Goal: Task Accomplishment & Management: Use online tool/utility

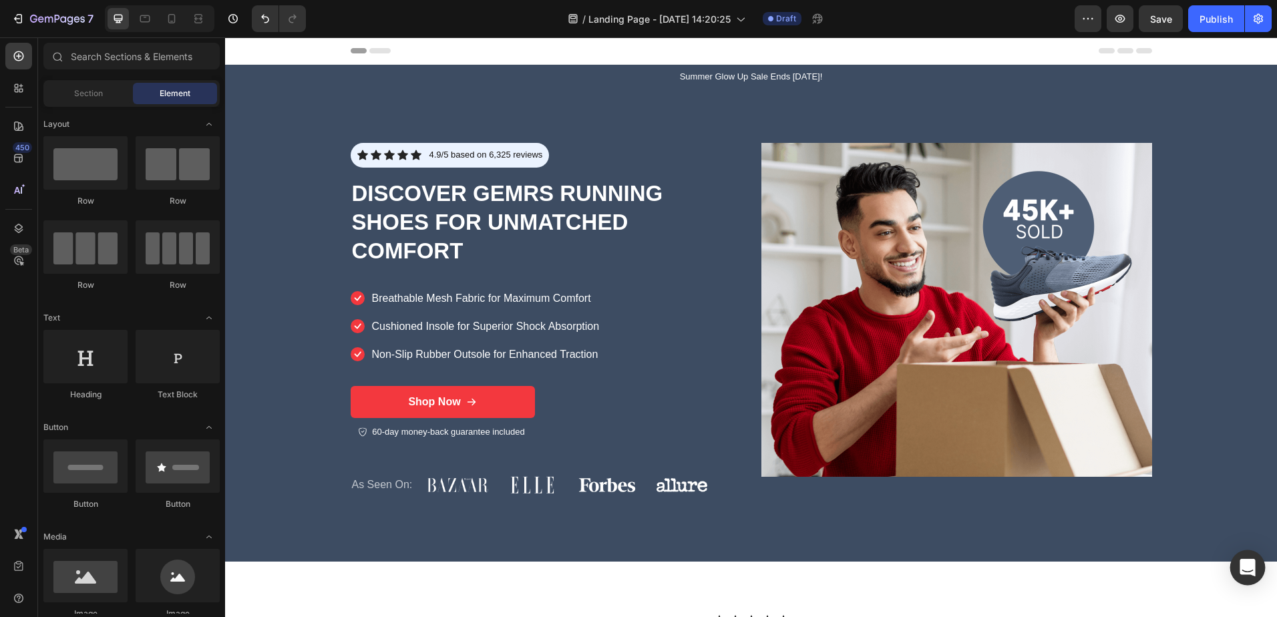
click at [1246, 568] on icon "Open Intercom Messenger" at bounding box center [1247, 567] width 15 height 17
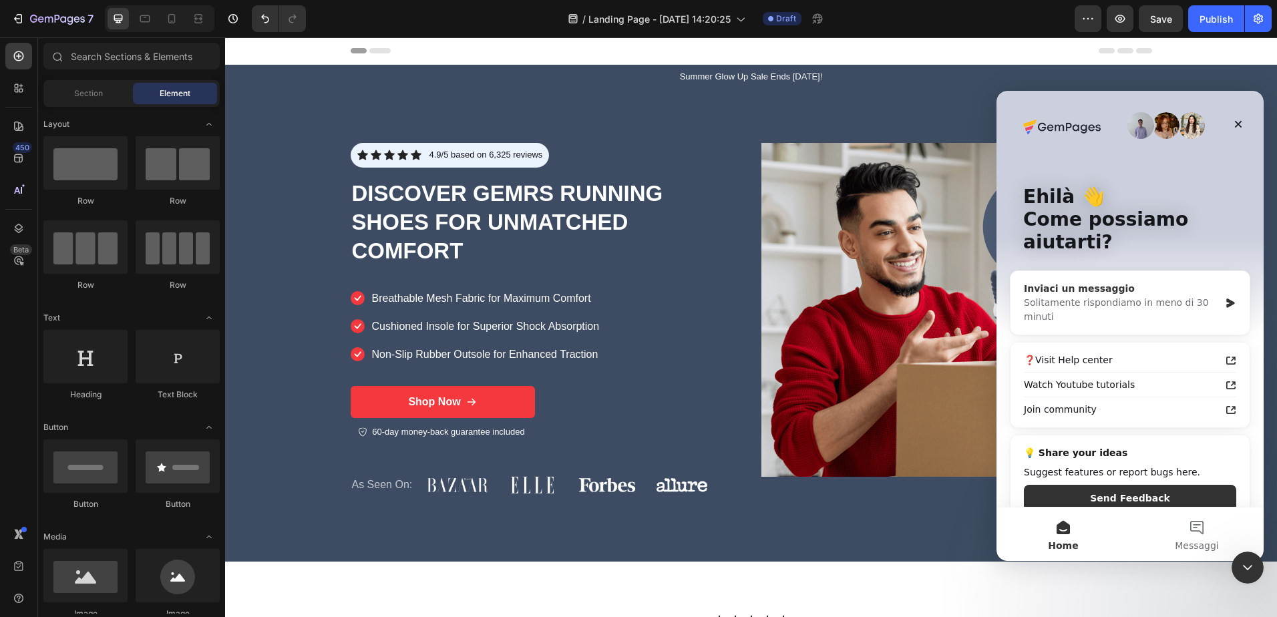
click at [1075, 282] on div "Inviaci un messaggio" at bounding box center [1122, 289] width 196 height 14
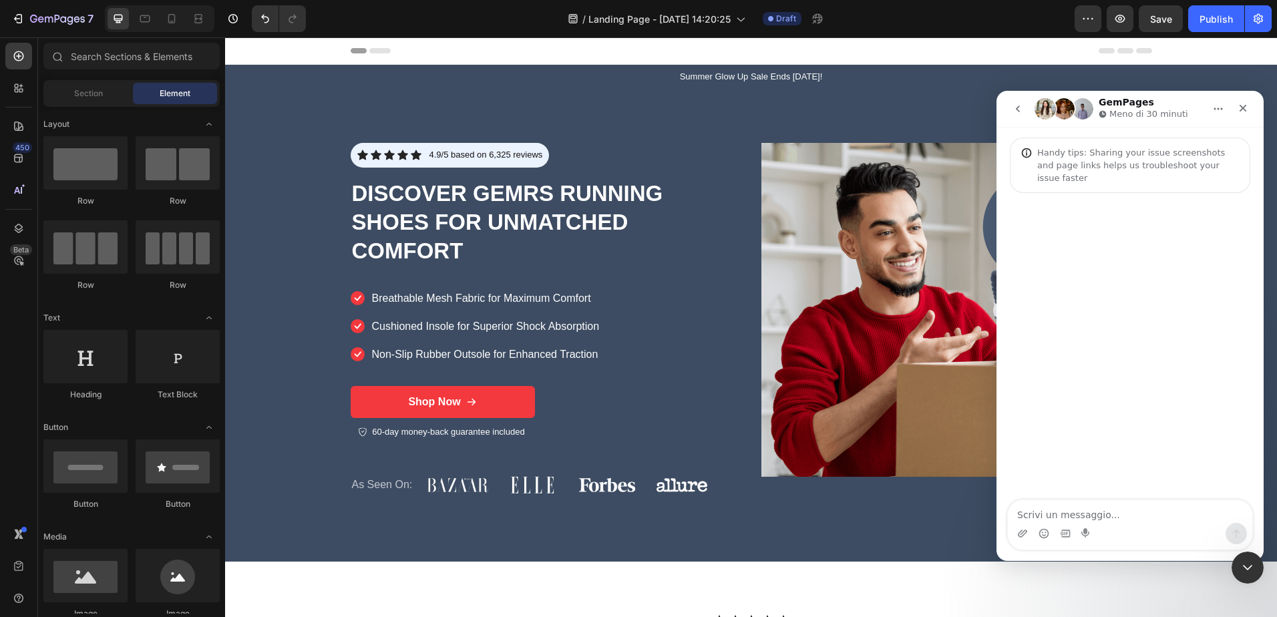
click at [1054, 513] on textarea "Scrivi un messaggio..." at bounding box center [1130, 511] width 244 height 23
type textarea "ciao"
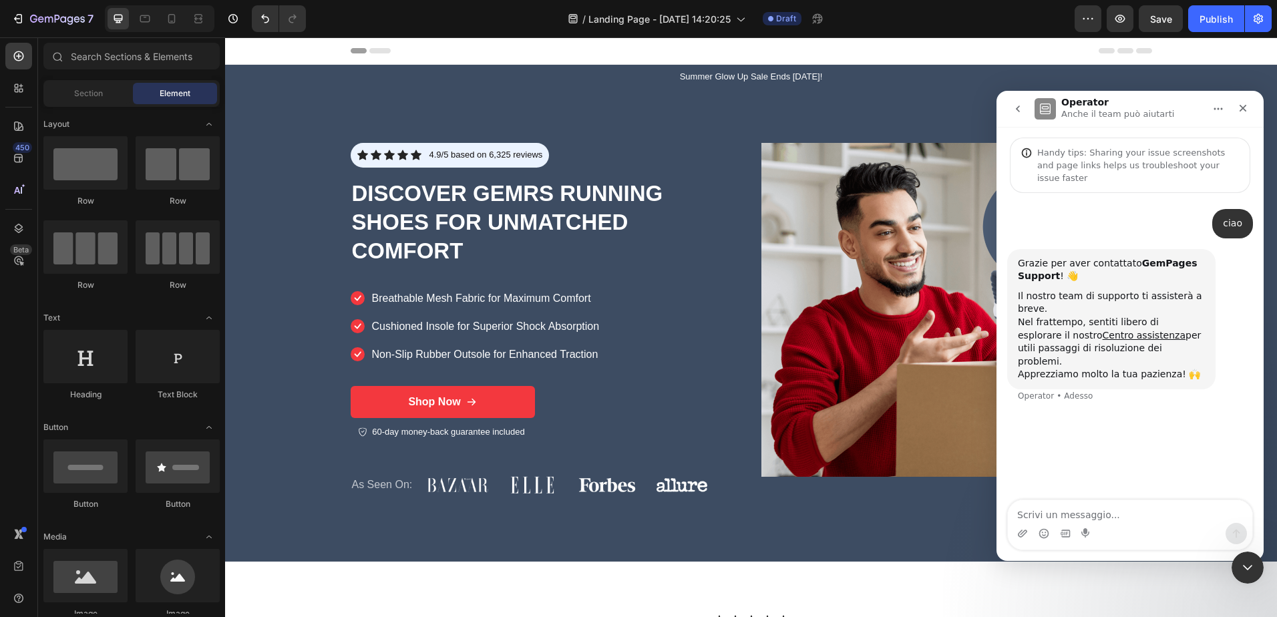
click at [1011, 106] on button "go back" at bounding box center [1017, 108] width 25 height 25
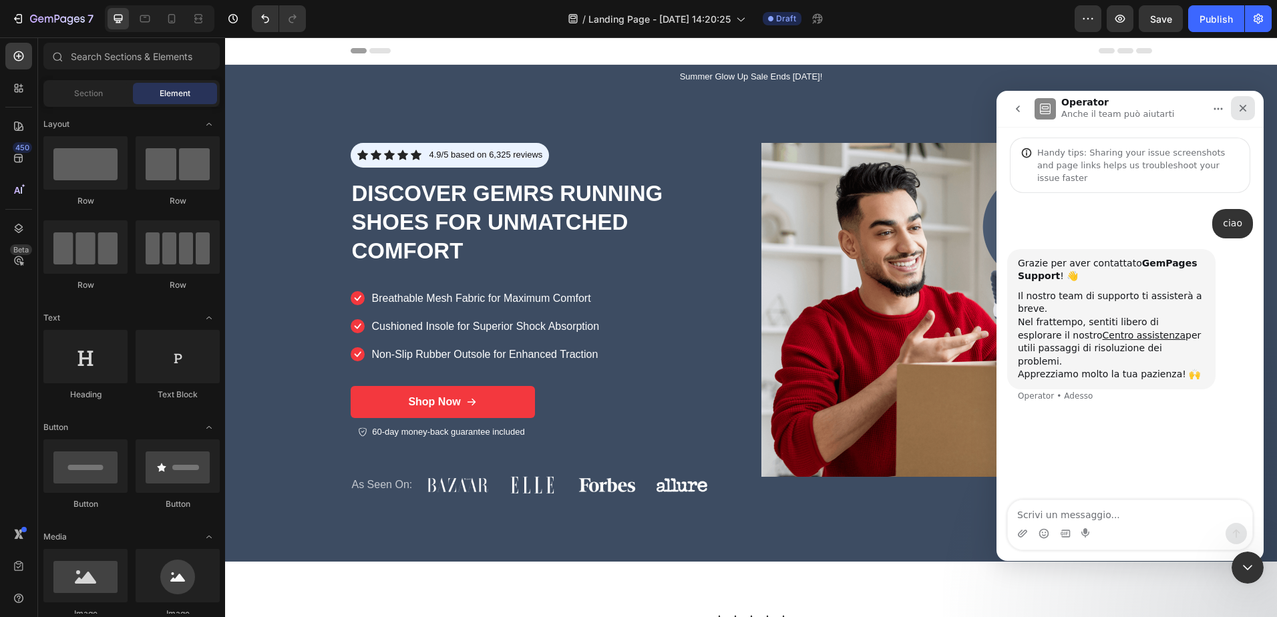
click at [1242, 105] on icon "Chiudi" at bounding box center [1243, 108] width 11 height 11
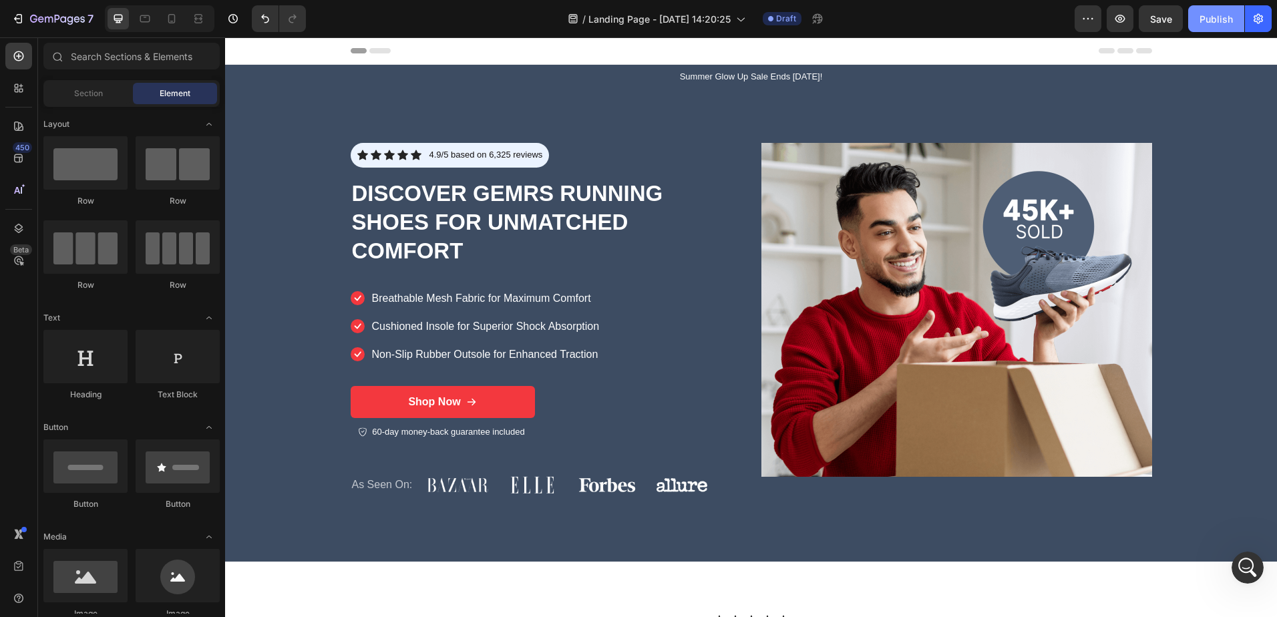
click at [1215, 15] on div "Publish" at bounding box center [1216, 19] width 33 height 14
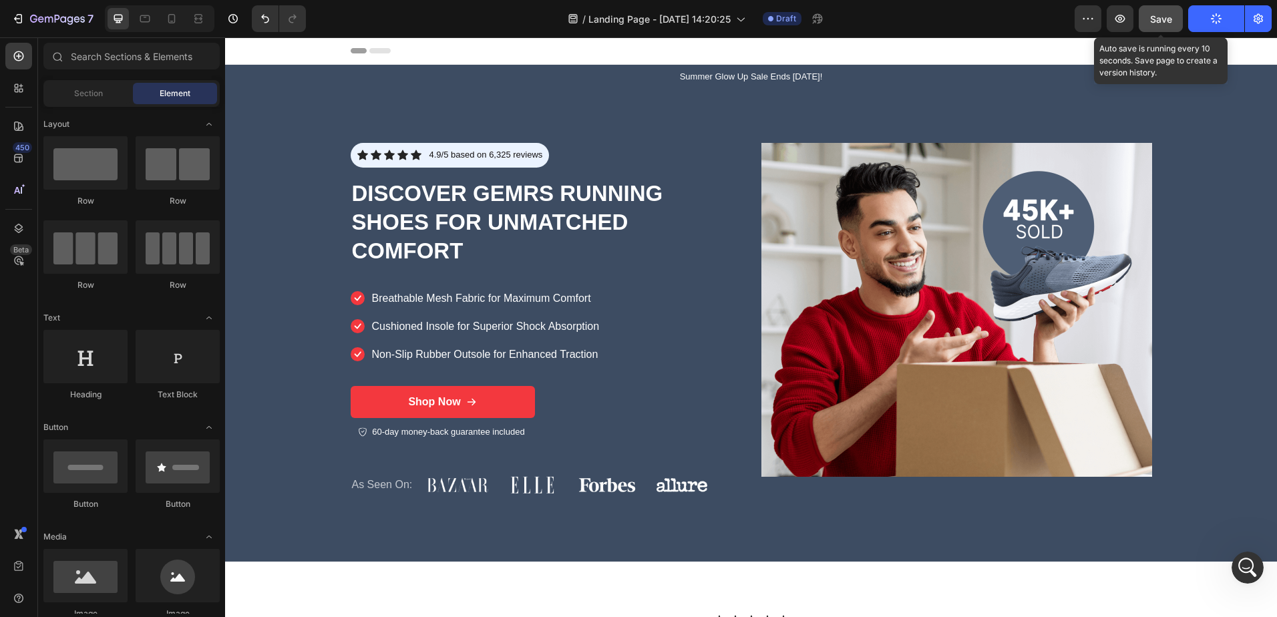
click at [1159, 17] on span "Save" at bounding box center [1161, 18] width 22 height 11
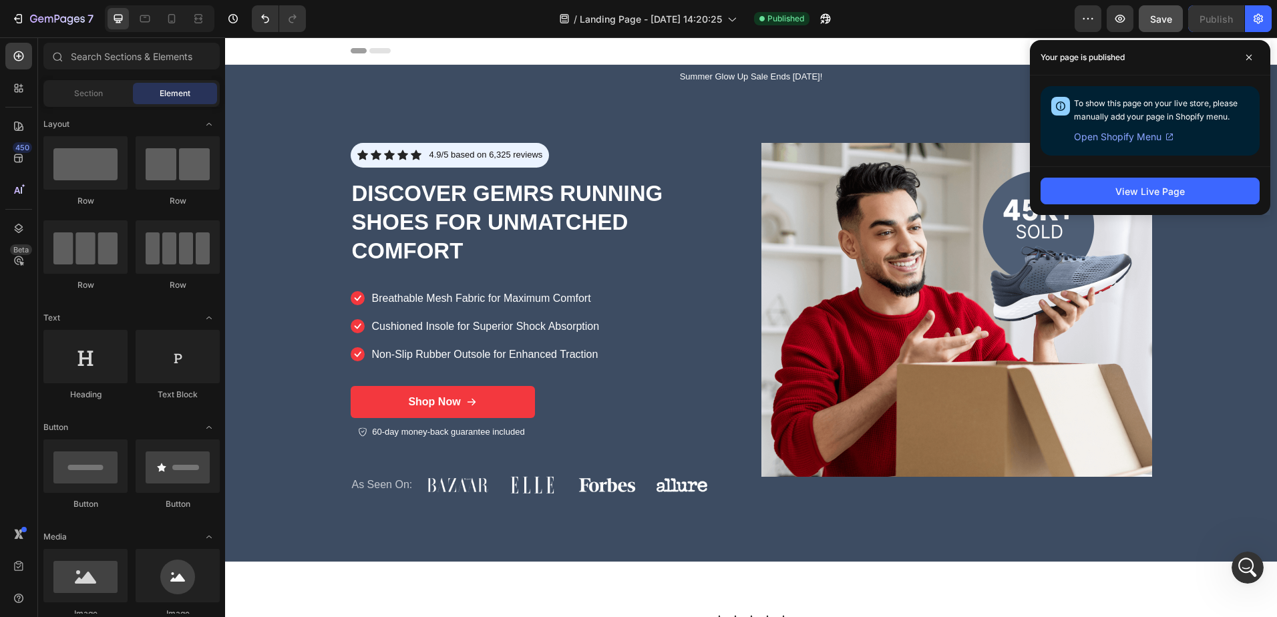
click at [1124, 136] on span "Open Shopify Menu" at bounding box center [1117, 137] width 87 height 16
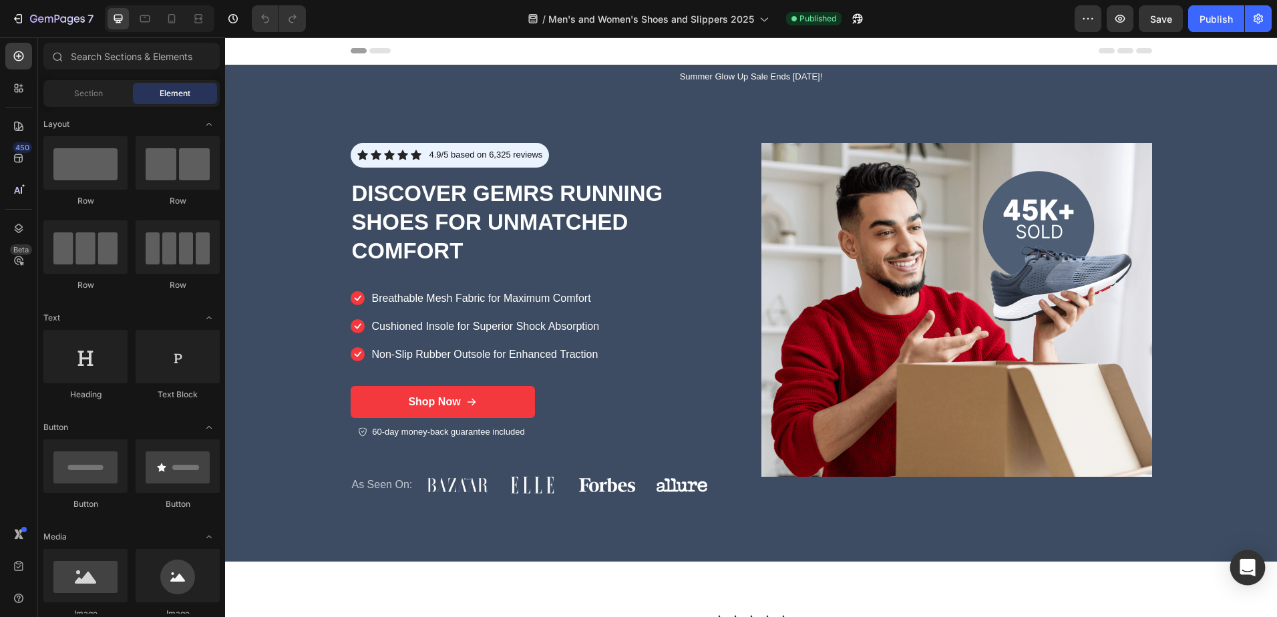
click at [1248, 570] on icon "Open Intercom Messenger" at bounding box center [1247, 567] width 15 height 17
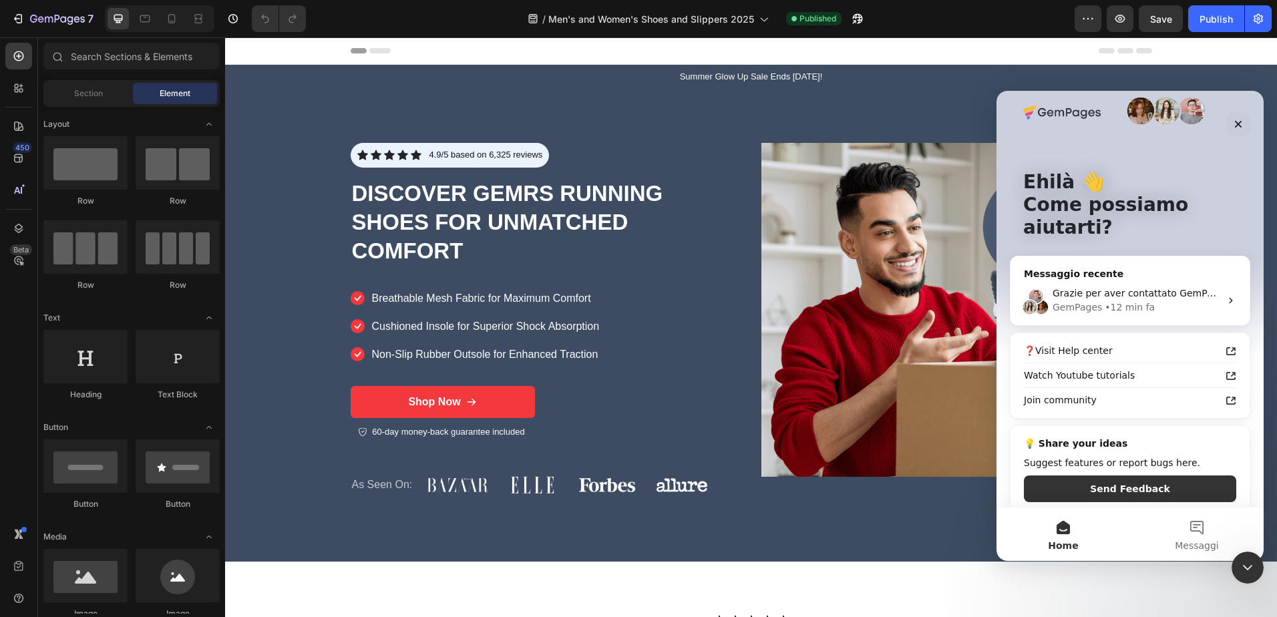
scroll to position [27, 0]
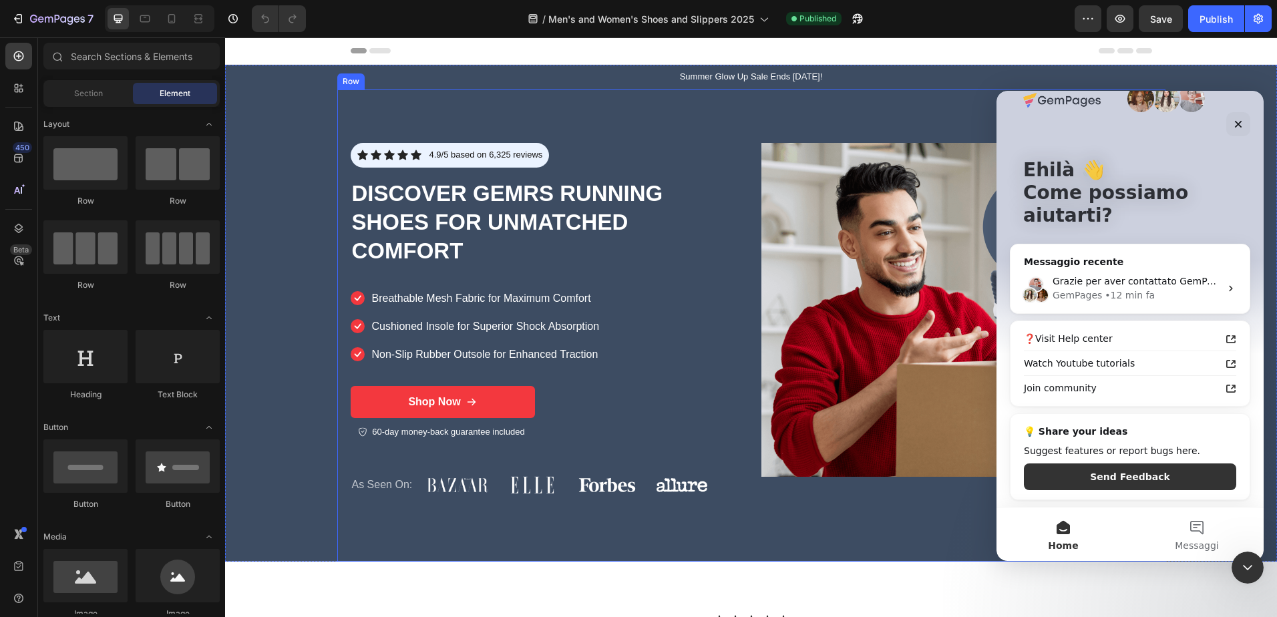
click at [842, 517] on div "Icon Icon Icon Icon Icon Icon List 4.9/5 based on 6,325 reviews Text Block Row …" at bounding box center [751, 326] width 828 height 472
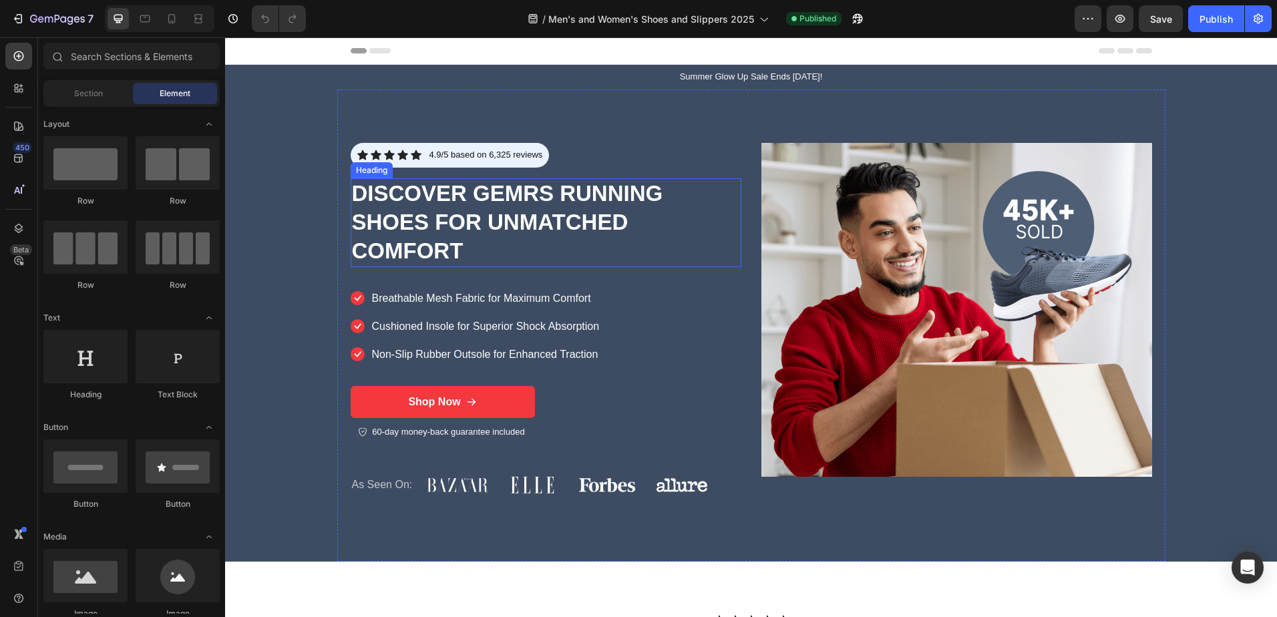
click at [500, 200] on h1 "Discover GEMRS Running Shoes for Unmatched Comfort" at bounding box center [546, 222] width 391 height 89
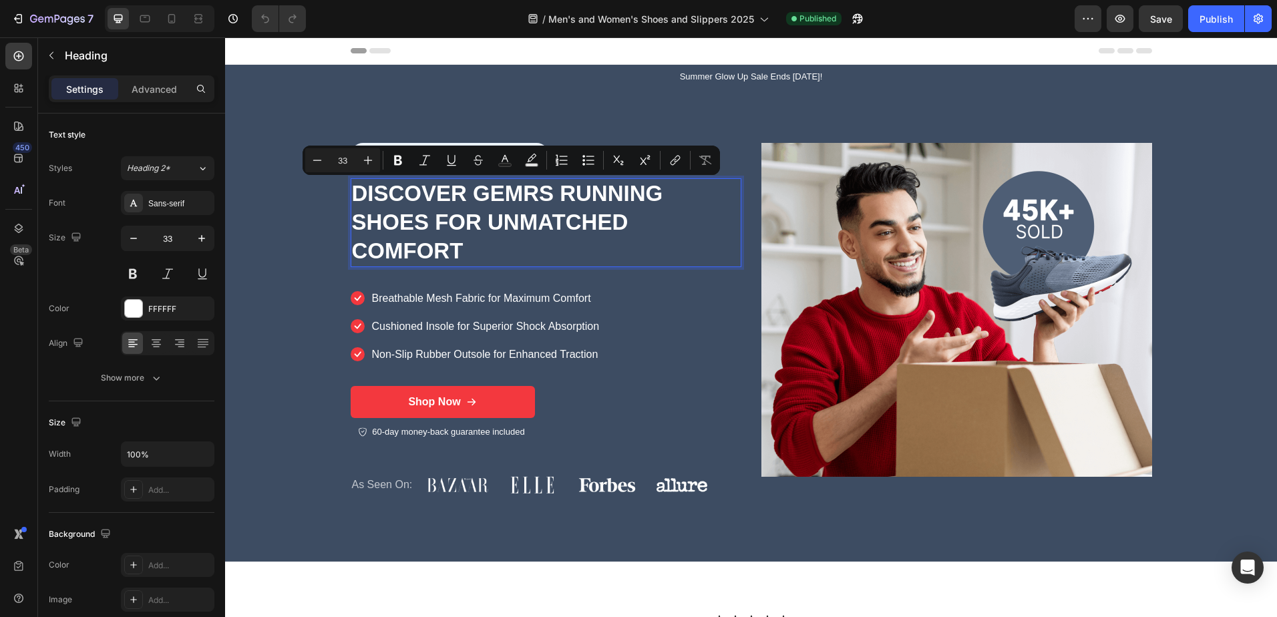
click at [462, 252] on p "Discover GEMRS Running Shoes for Unmatched Comfort" at bounding box center [546, 223] width 388 height 86
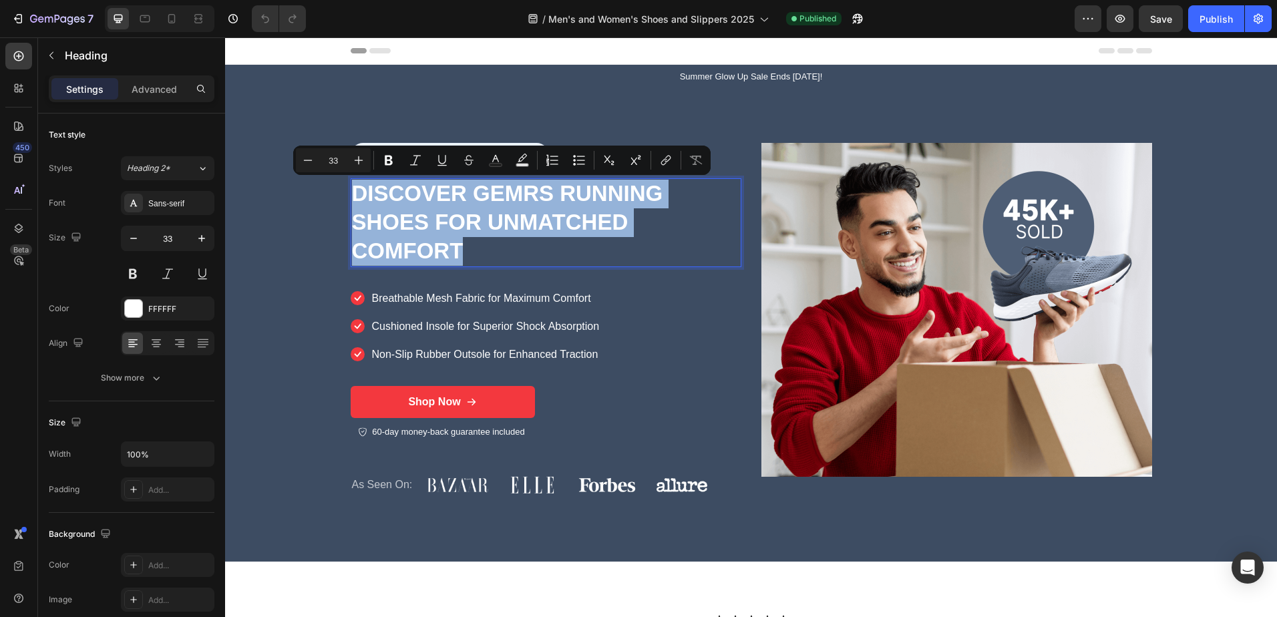
drag, startPoint x: 470, startPoint y: 251, endPoint x: 348, endPoint y: 200, distance: 132.3
click at [352, 200] on p "Discover GEMRS Running Shoes for Unmatched Comfort" at bounding box center [546, 223] width 388 height 86
copy p "Discover GEMRS Running Shoes for Unmatched Comfort"
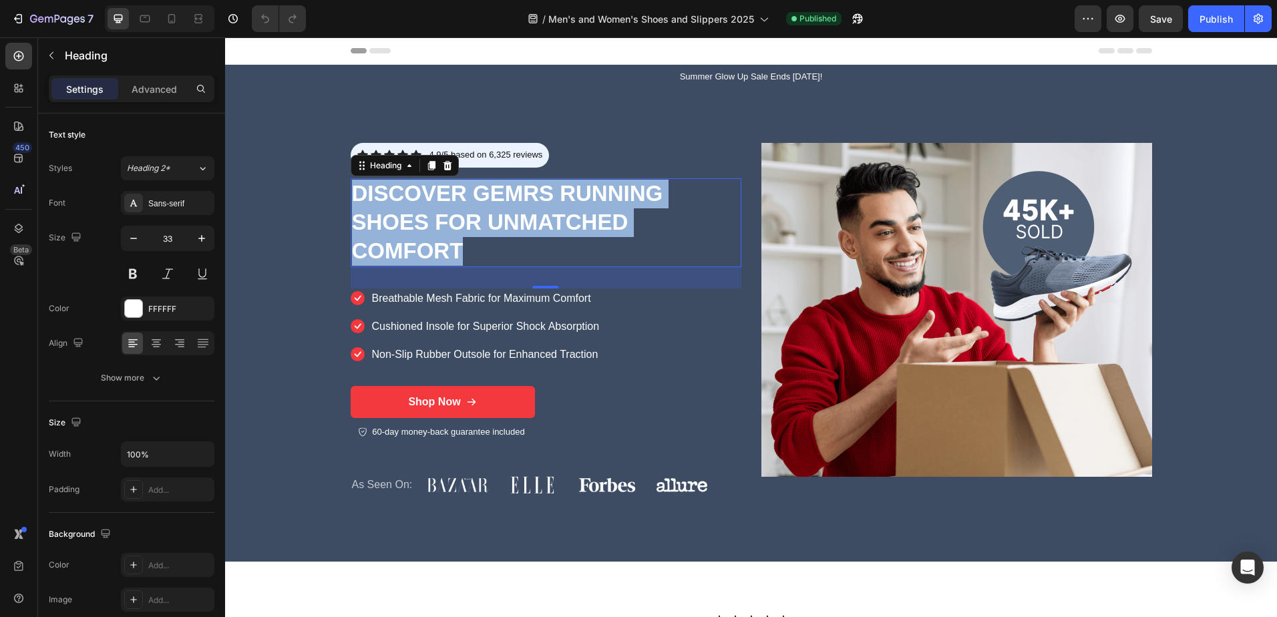
click at [879, 46] on div "Header" at bounding box center [751, 50] width 801 height 27
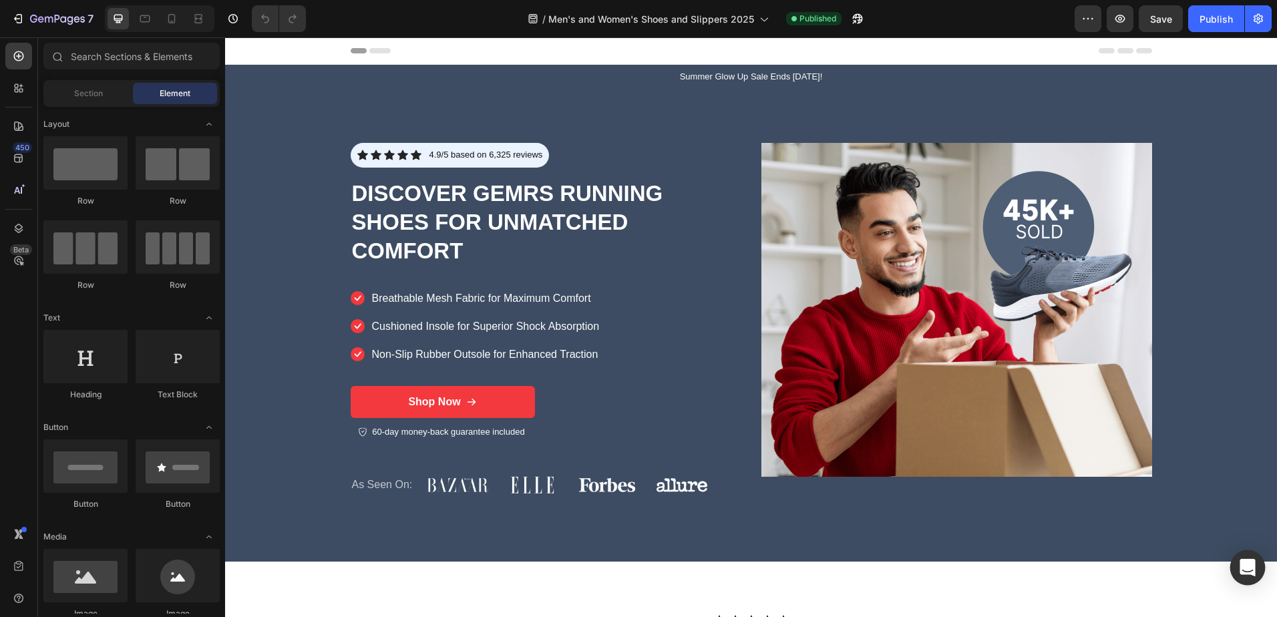
click at [1255, 566] on div "Open Intercom Messenger" at bounding box center [1247, 567] width 35 height 35
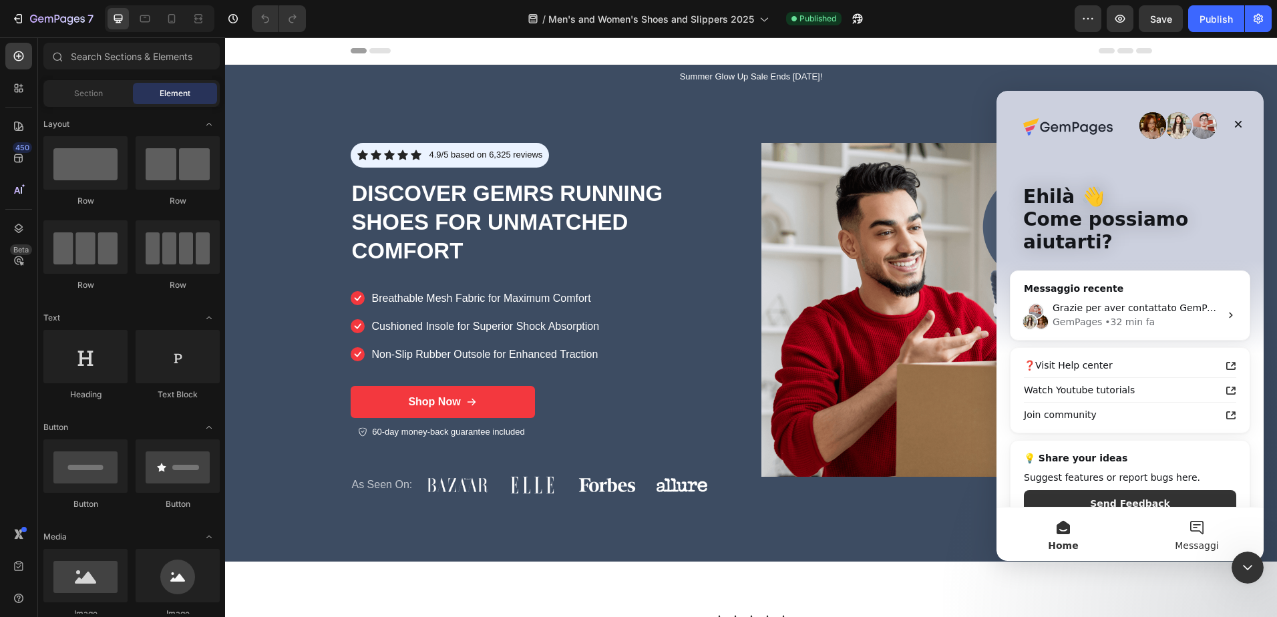
click at [1198, 526] on button "Messaggi" at bounding box center [1197, 534] width 134 height 53
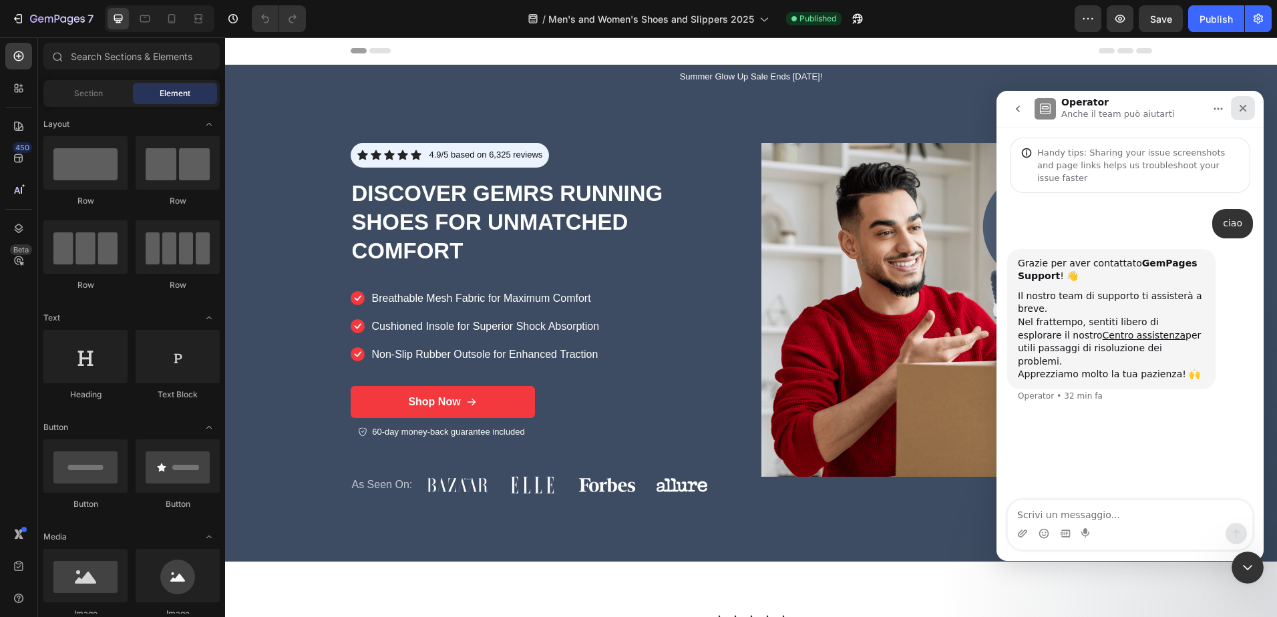
click at [1246, 104] on icon "Chiudi" at bounding box center [1243, 108] width 11 height 11
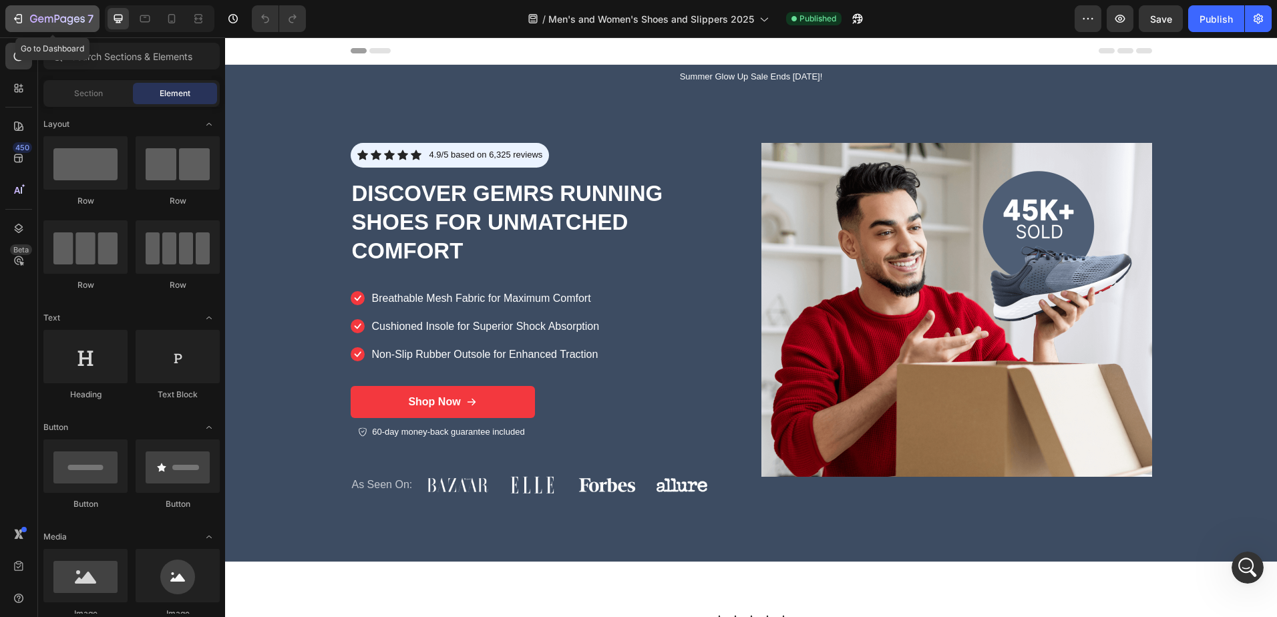
click at [20, 16] on icon "button" at bounding box center [17, 18] width 13 height 13
click at [693, 73] on p "Summer Glow Up Sale Ends [DATE]!" at bounding box center [751, 76] width 1023 height 11
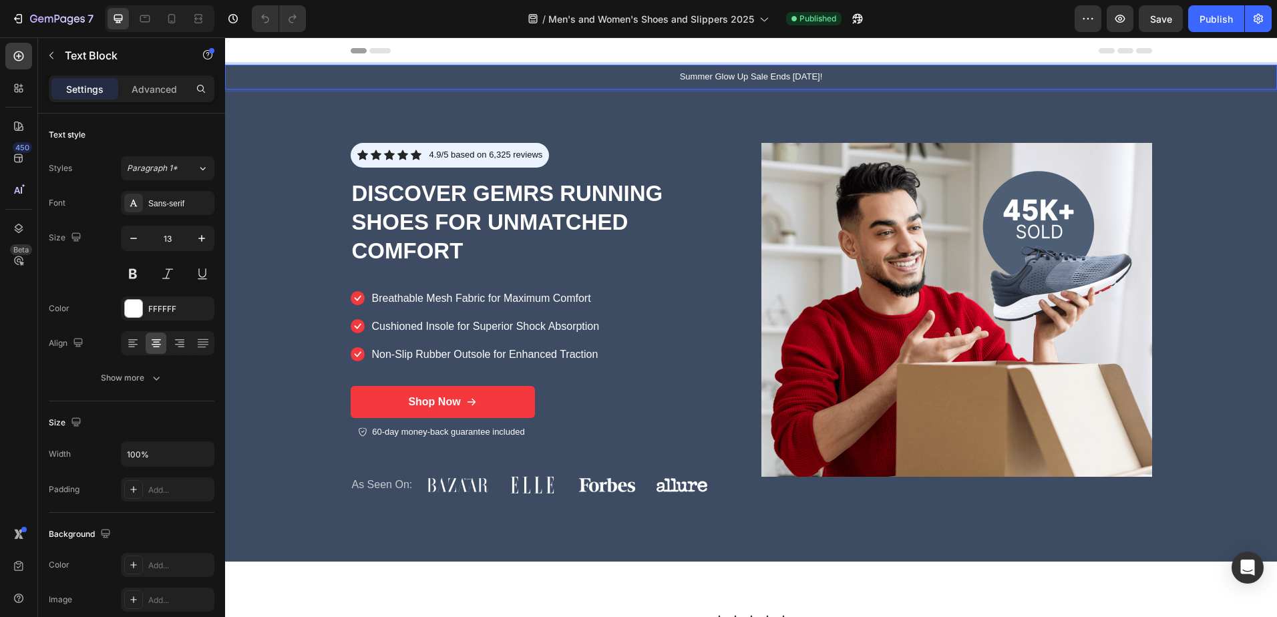
click at [732, 76] on p "Summer Glow Up Sale Ends [DATE]!" at bounding box center [751, 76] width 1023 height 11
drag, startPoint x: 818, startPoint y: 70, endPoint x: 677, endPoint y: 71, distance: 140.3
click at [677, 71] on div "Summer Glow Up Sale Ends [DATE]!" at bounding box center [750, 77] width 1025 height 14
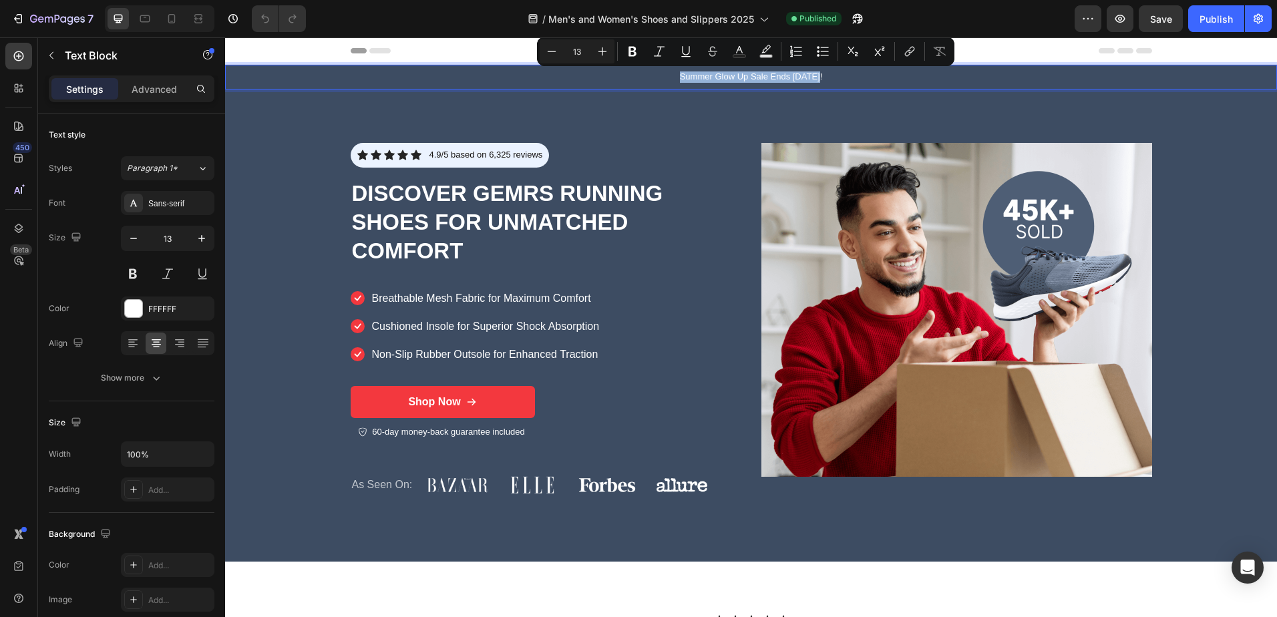
click at [709, 78] on p "Summer Glow Up Sale Ends [DATE]!" at bounding box center [751, 76] width 1023 height 11
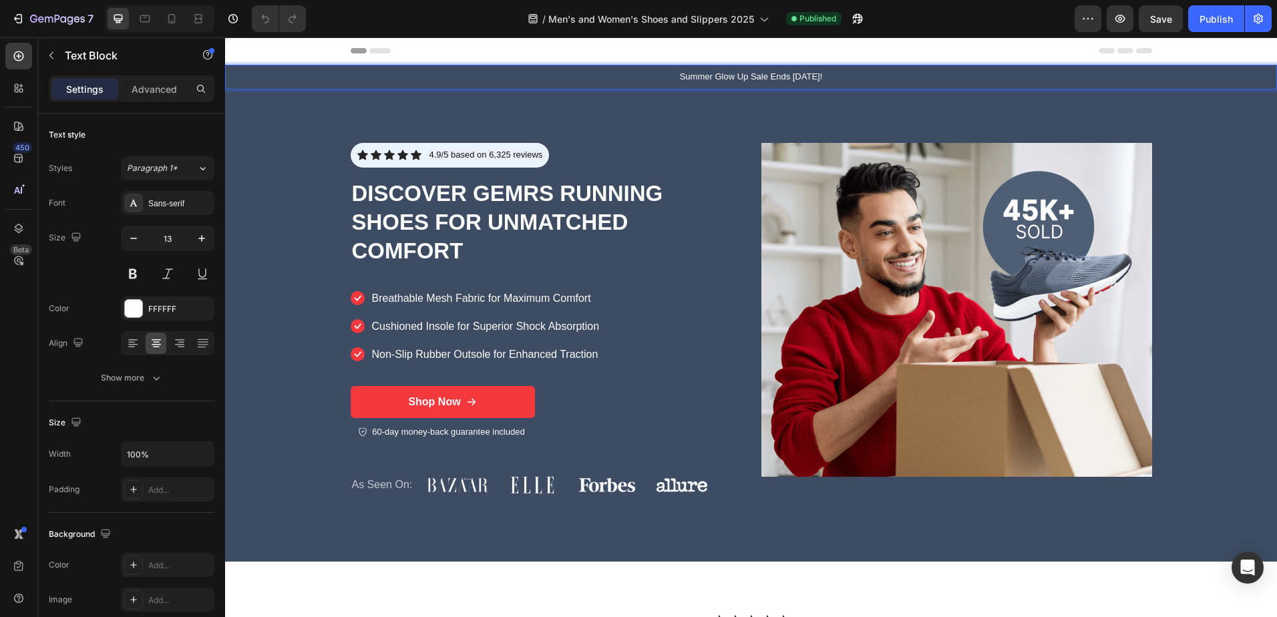
click at [838, 79] on p "Summer Glow Up Sale Ends [DATE]!" at bounding box center [751, 76] width 1023 height 11
drag, startPoint x: 818, startPoint y: 67, endPoint x: 711, endPoint y: 74, distance: 106.4
click at [711, 74] on div "Summer Glow Up Sale Ends [DATE]! Text Block 0" at bounding box center [751, 77] width 1052 height 25
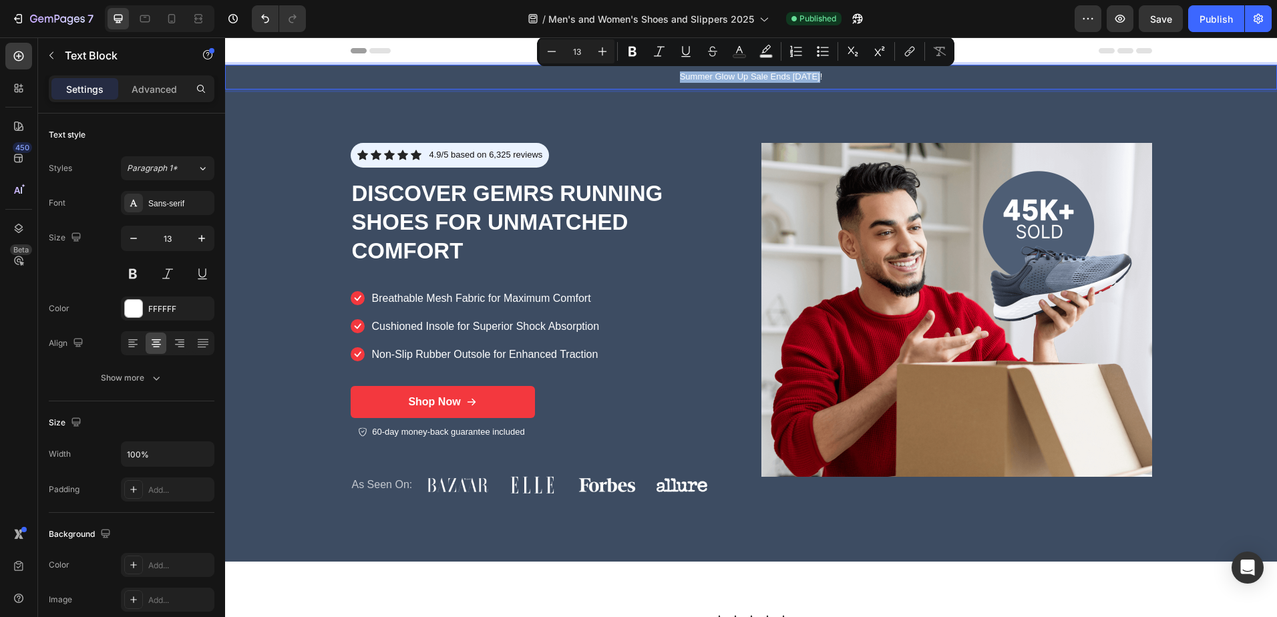
drag, startPoint x: 818, startPoint y: 75, endPoint x: 678, endPoint y: 77, distance: 139.6
click at [678, 77] on p "Summer Glow Up Sale Ends [DATE]!" at bounding box center [751, 76] width 1023 height 11
copy p "Summer Glow Up Sale Ends [DATE]!"
click at [15, 15] on icon "button" at bounding box center [17, 18] width 13 height 13
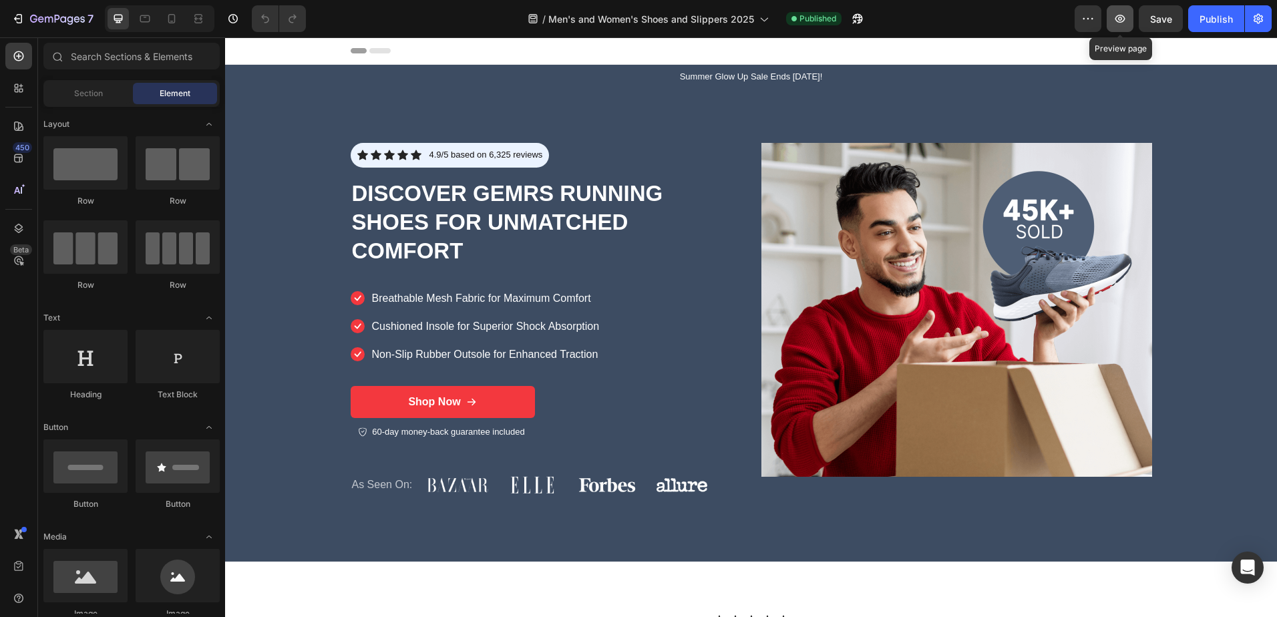
click at [1117, 25] on button "button" at bounding box center [1120, 18] width 27 height 27
click at [729, 74] on p "Summer Glow Up Sale Ends [DATE]!" at bounding box center [751, 76] width 1023 height 11
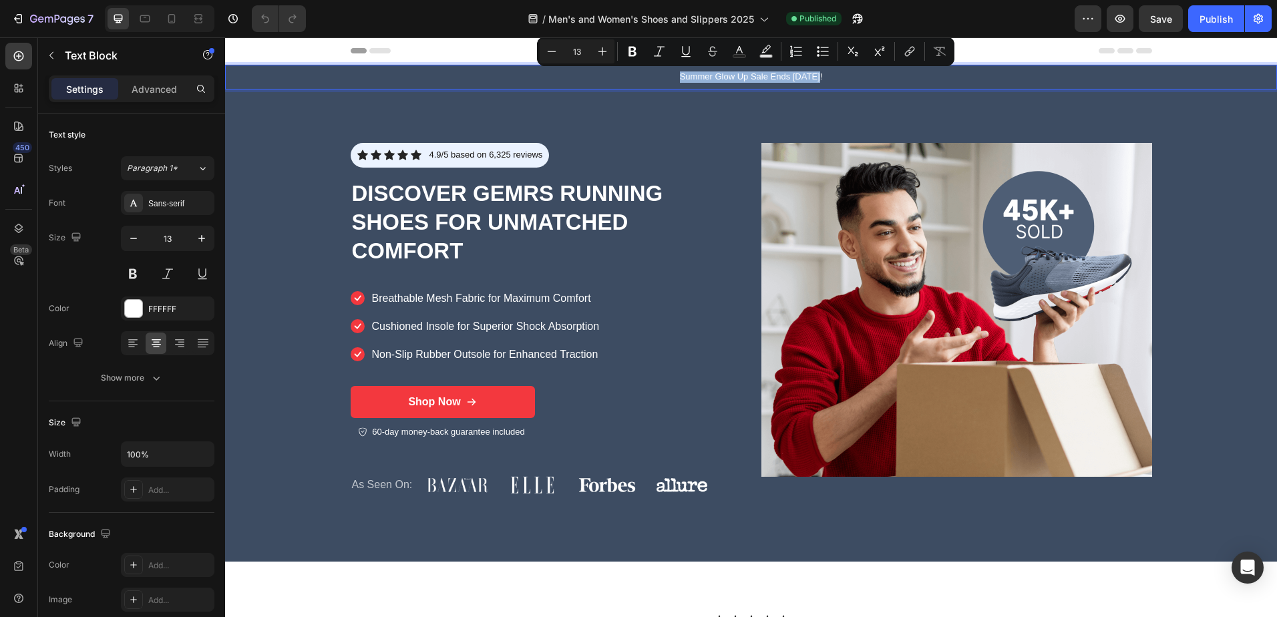
drag, startPoint x: 818, startPoint y: 74, endPoint x: 669, endPoint y: 66, distance: 149.2
click at [669, 66] on div "Summer Glow Up Sale Ends [DATE]! Text Block 0" at bounding box center [751, 77] width 1052 height 25
copy p "Summer Glow Up Sale Ends [DATE]!"
click at [1061, 101] on div "Icon Icon Icon Icon Icon Icon List 4.9/5 based on 6,325 reviews Text Block Row …" at bounding box center [751, 326] width 828 height 472
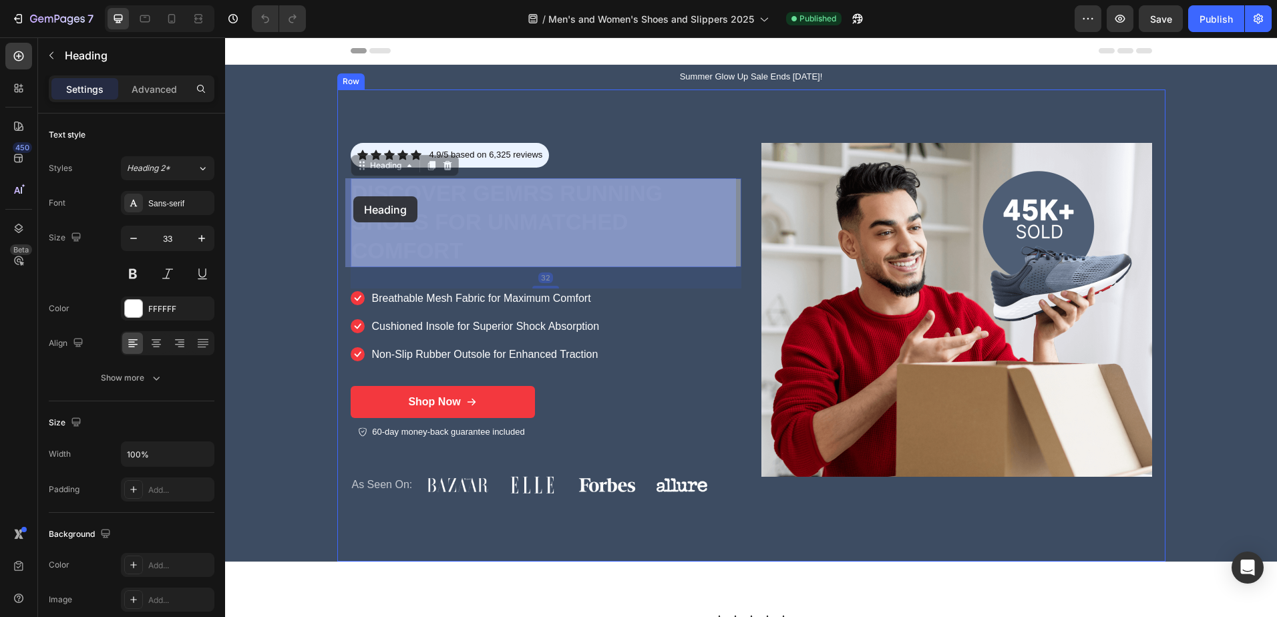
drag, startPoint x: 460, startPoint y: 251, endPoint x: 387, endPoint y: 230, distance: 75.7
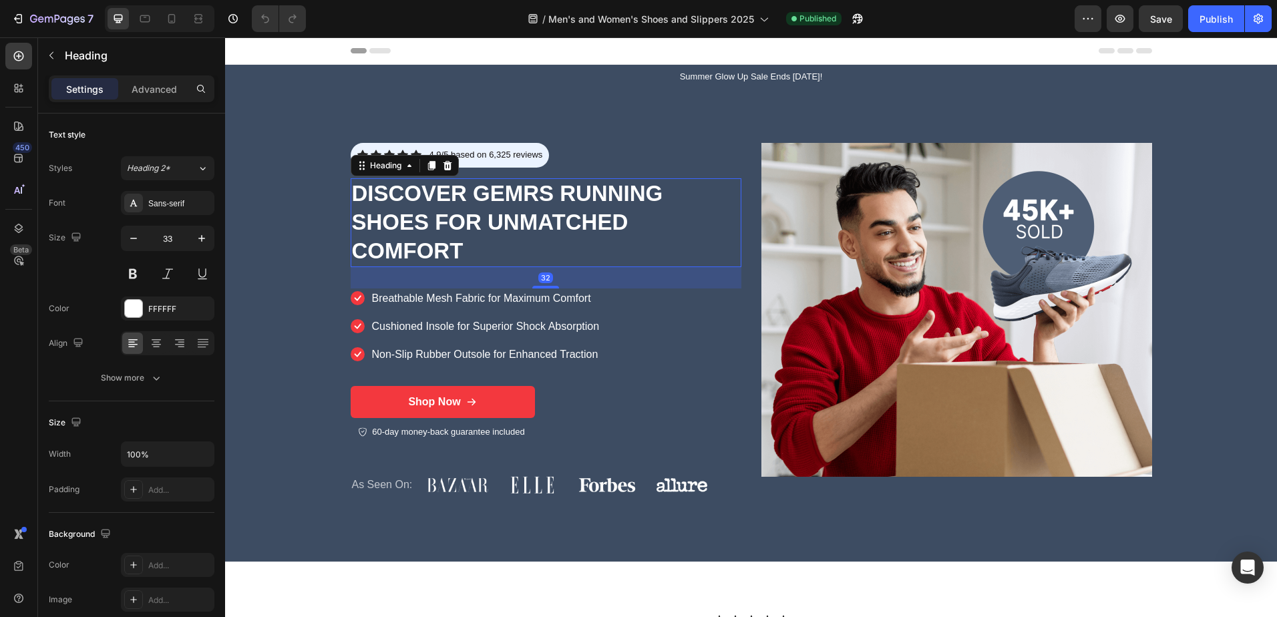
click at [477, 228] on h1 "Discover GEMRS Running Shoes for Unmatched Comfort" at bounding box center [546, 222] width 391 height 89
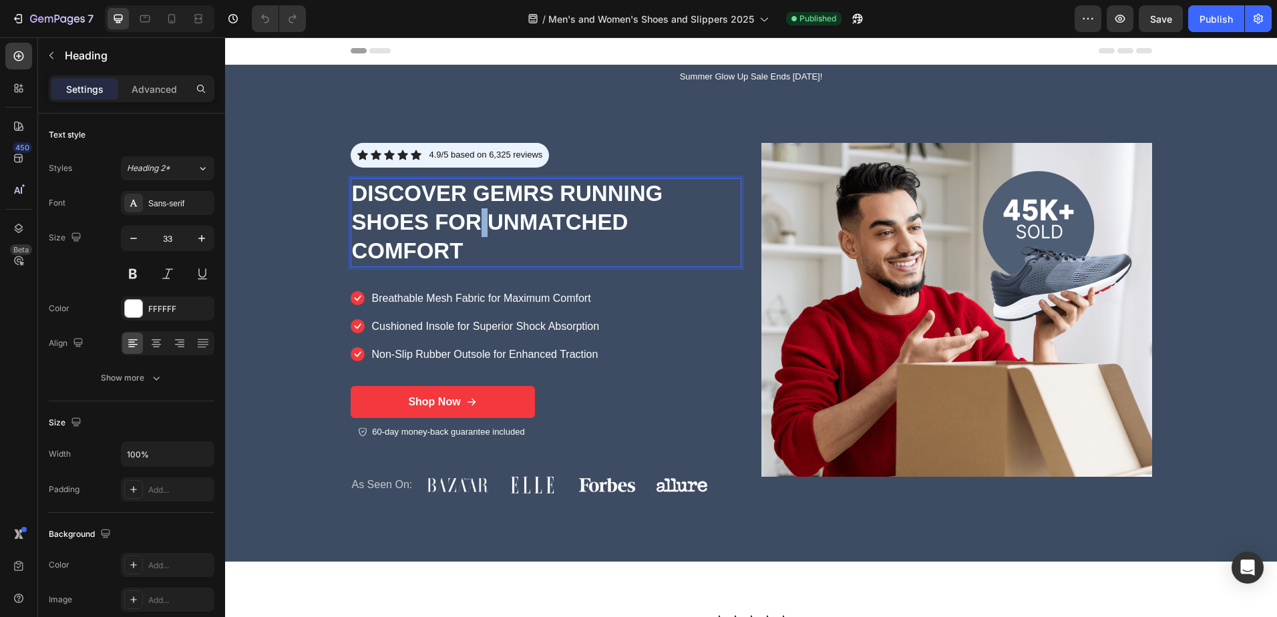
click at [477, 228] on p "Discover GEMRS Running Shoes for Unmatched Comfort" at bounding box center [546, 223] width 388 height 86
click at [461, 252] on p "Discover GEMRS Running Shoes for Unmatched Comfort" at bounding box center [546, 223] width 388 height 86
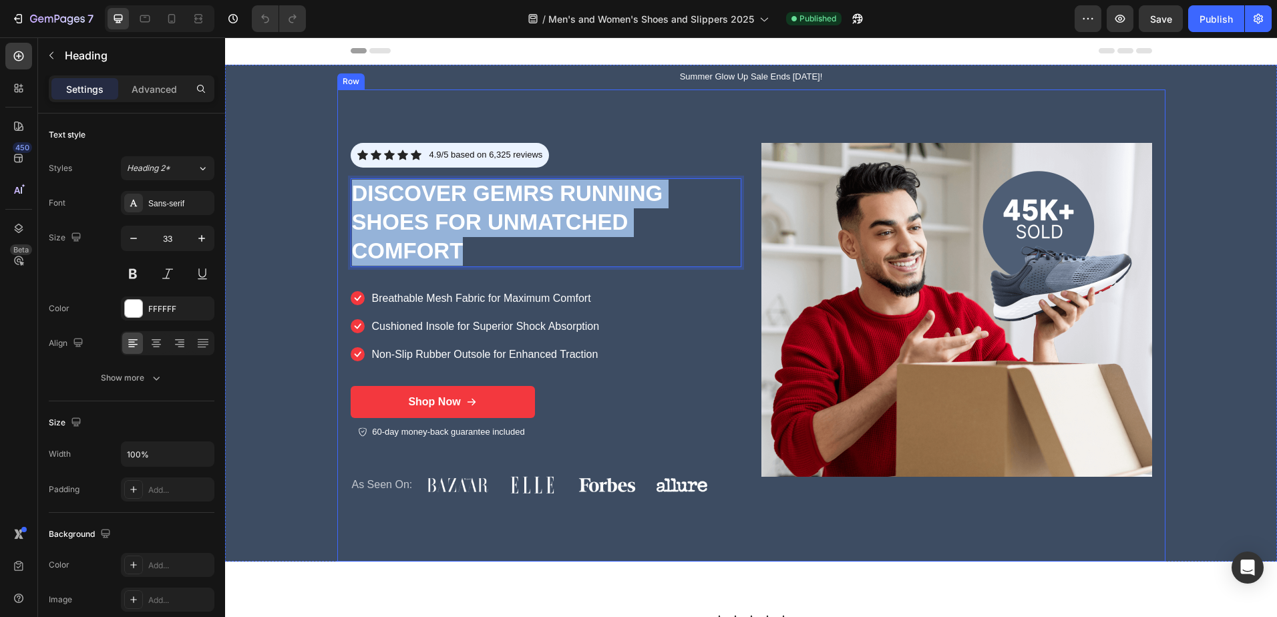
drag, startPoint x: 468, startPoint y: 252, endPoint x: 343, endPoint y: 190, distance: 139.5
click at [343, 190] on div "Icon Icon Icon Icon Icon Icon List 4.9/5 based on 6,325 reviews Text Block Row …" at bounding box center [751, 326] width 828 height 472
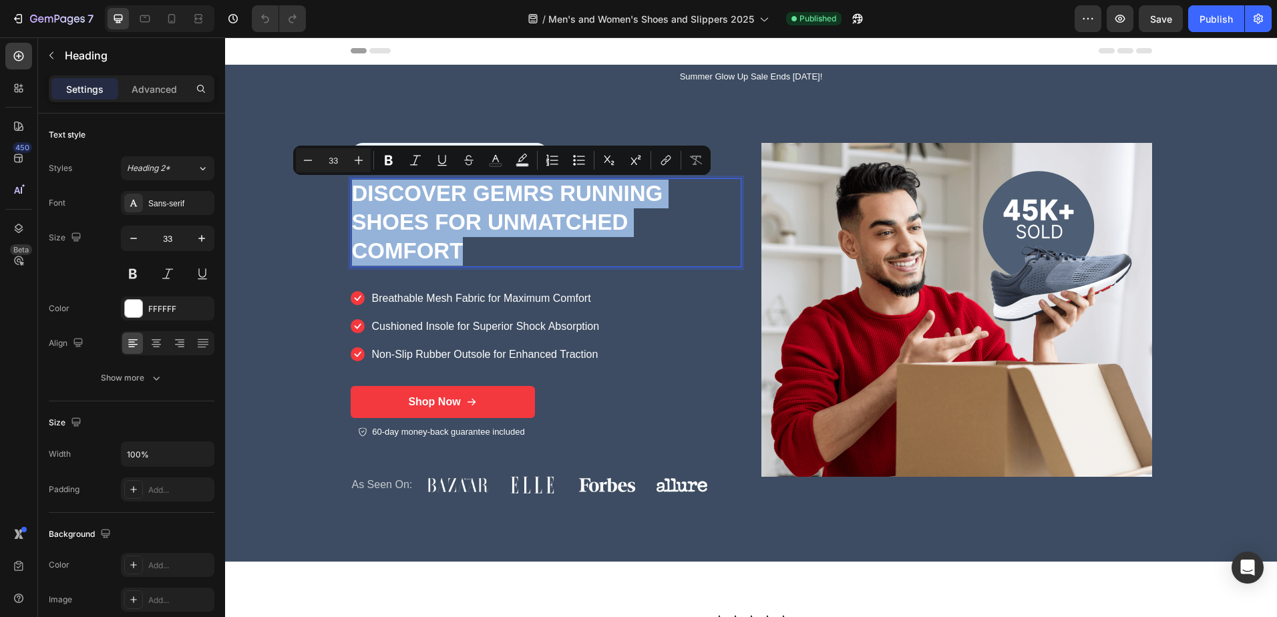
copy p "Discover GEMRS Running Shoes for Unmatched Comfort"
